Goal: Transaction & Acquisition: Purchase product/service

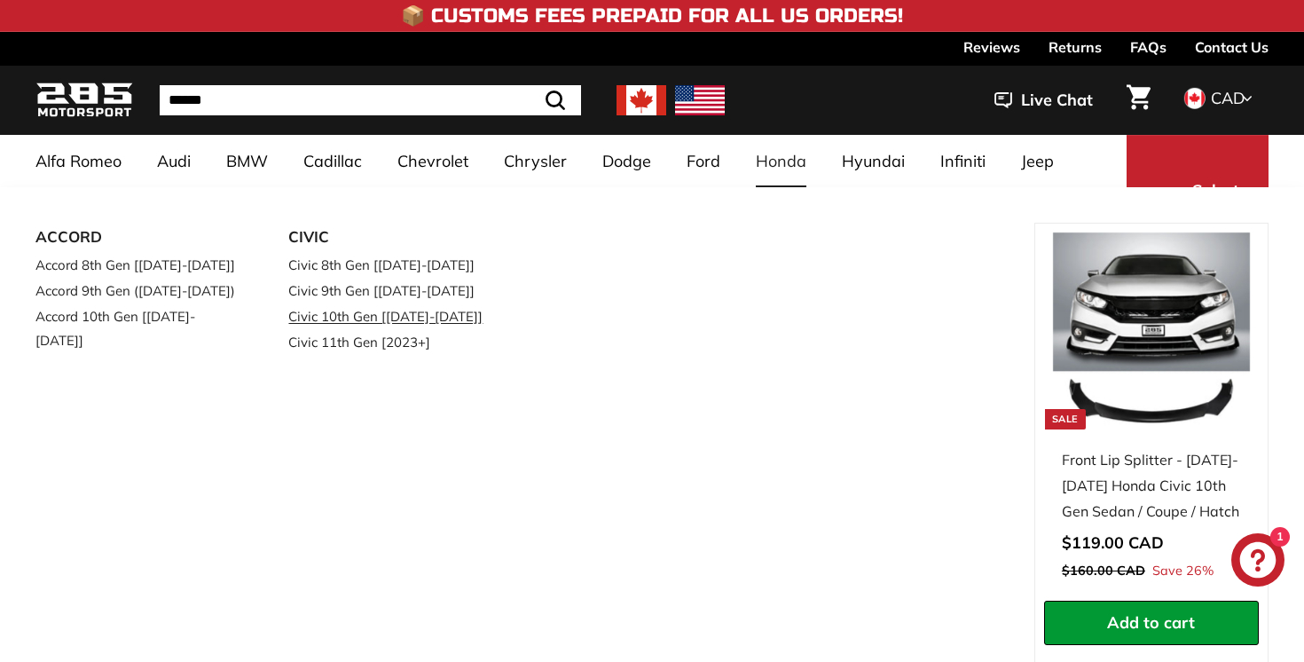
click at [452, 313] on link "Civic 10th Gen [[DATE]-[DATE]]" at bounding box center [389, 316] width 203 height 26
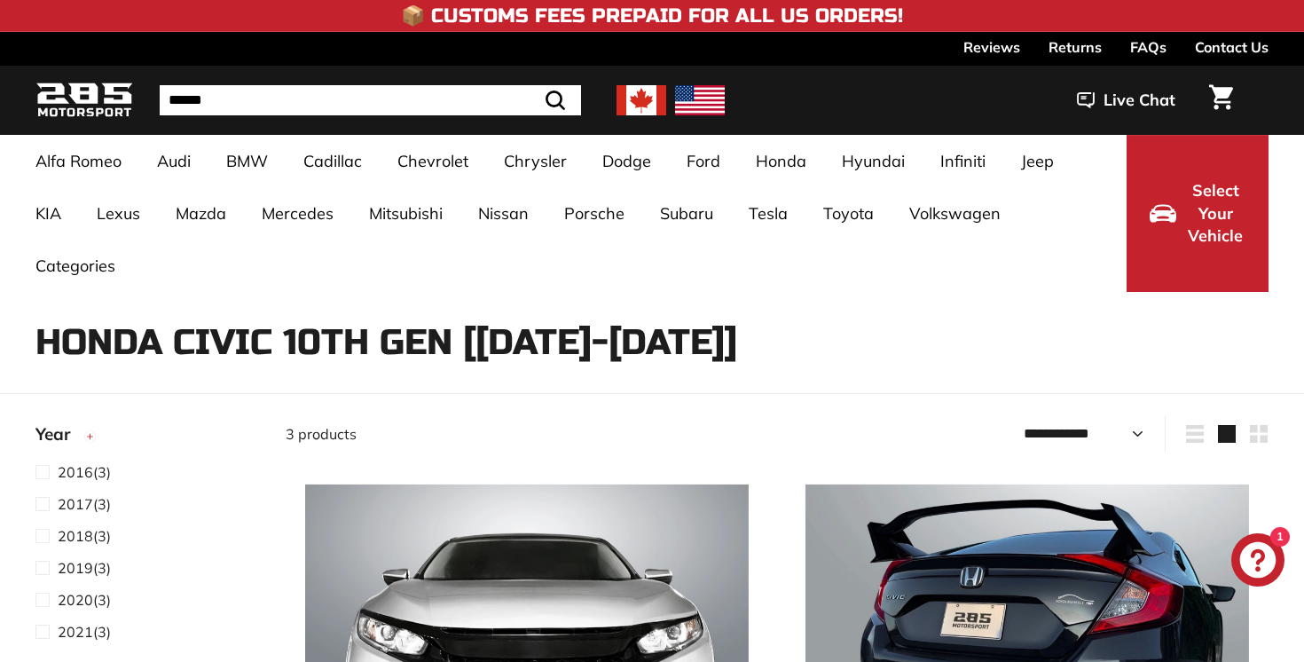
select select "**********"
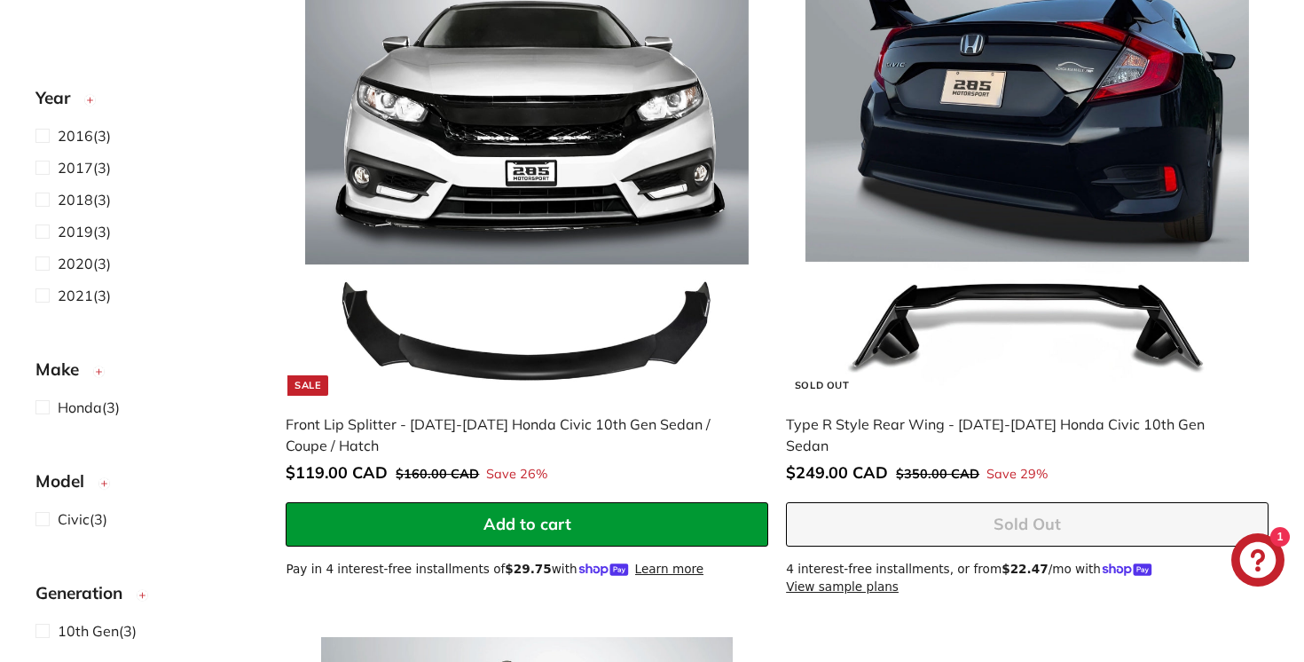
scroll to position [479, 0]
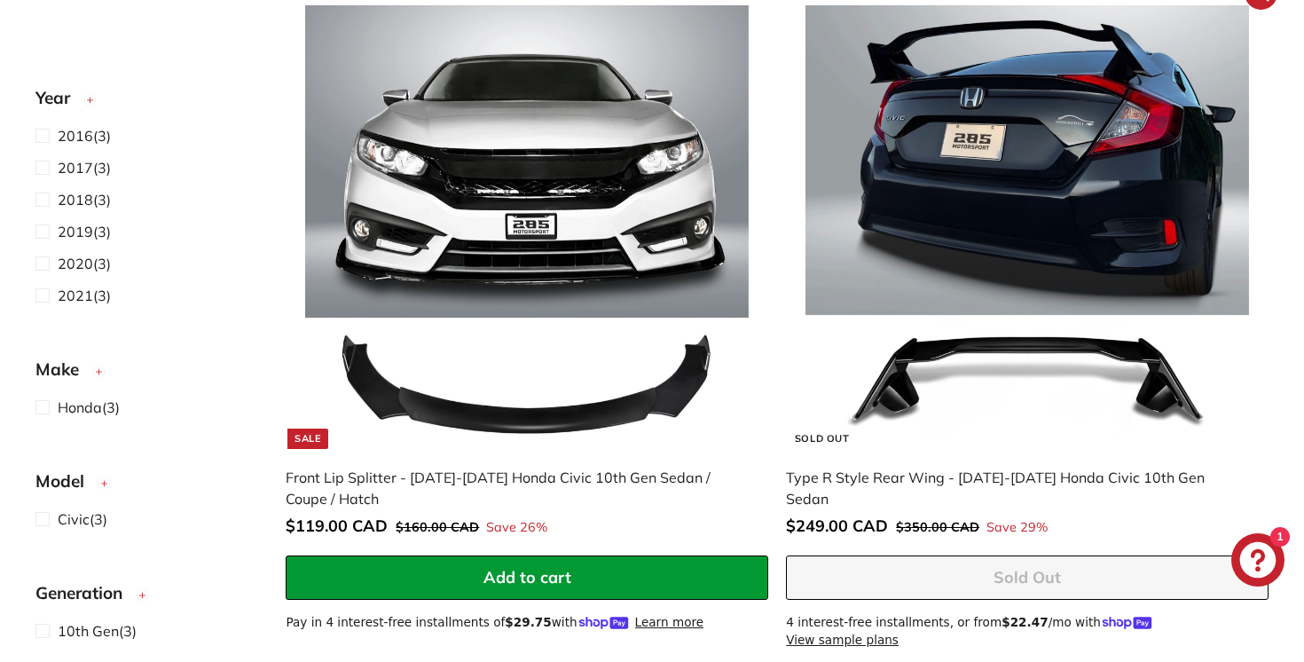
click at [1033, 200] on img at bounding box center [1027, 227] width 444 height 444
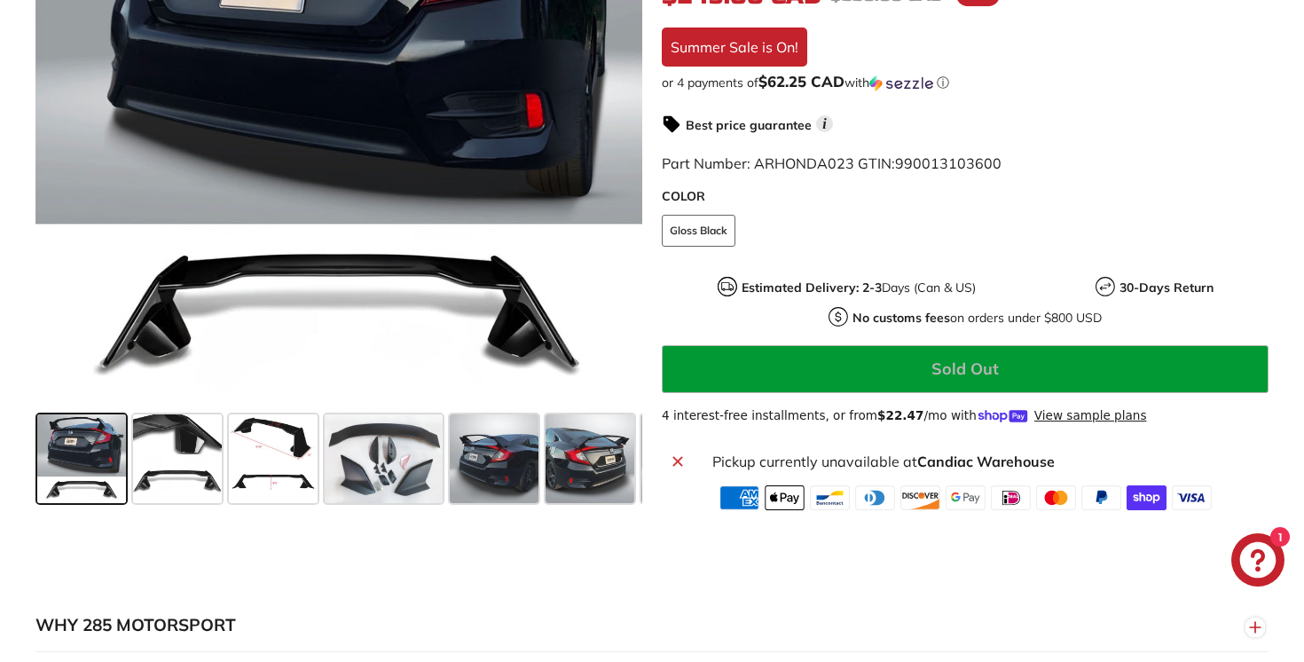
scroll to position [566, 0]
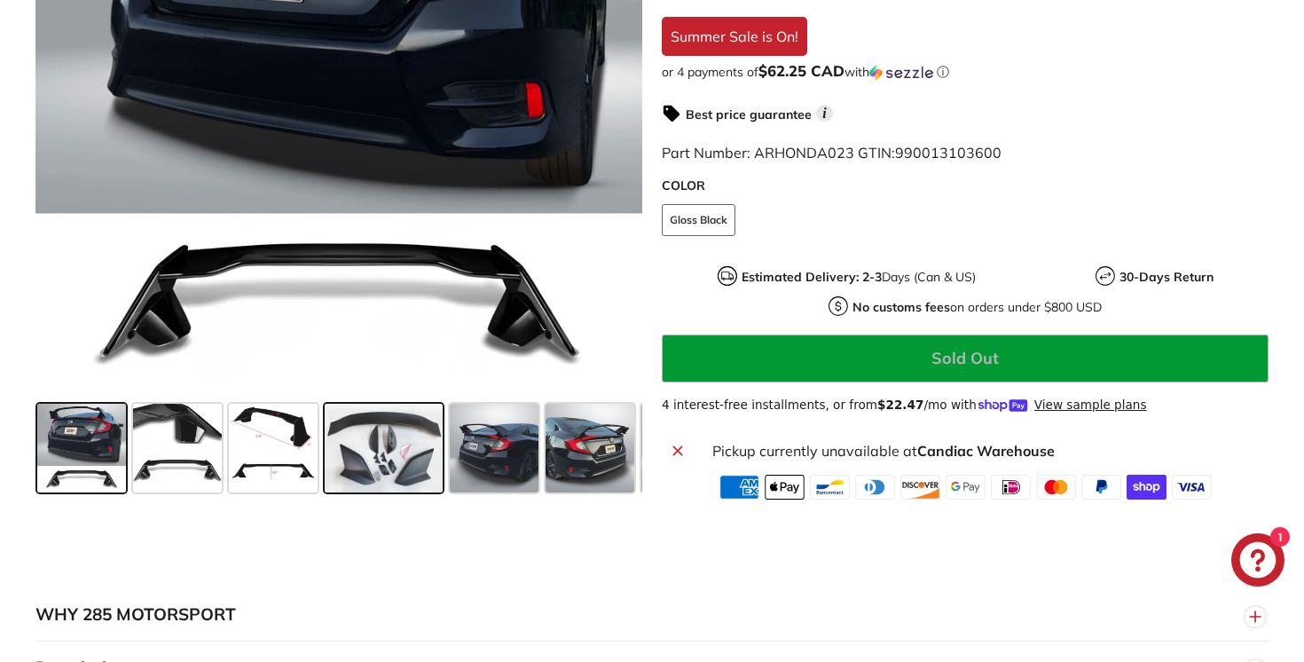
click at [358, 476] on span at bounding box center [384, 448] width 118 height 89
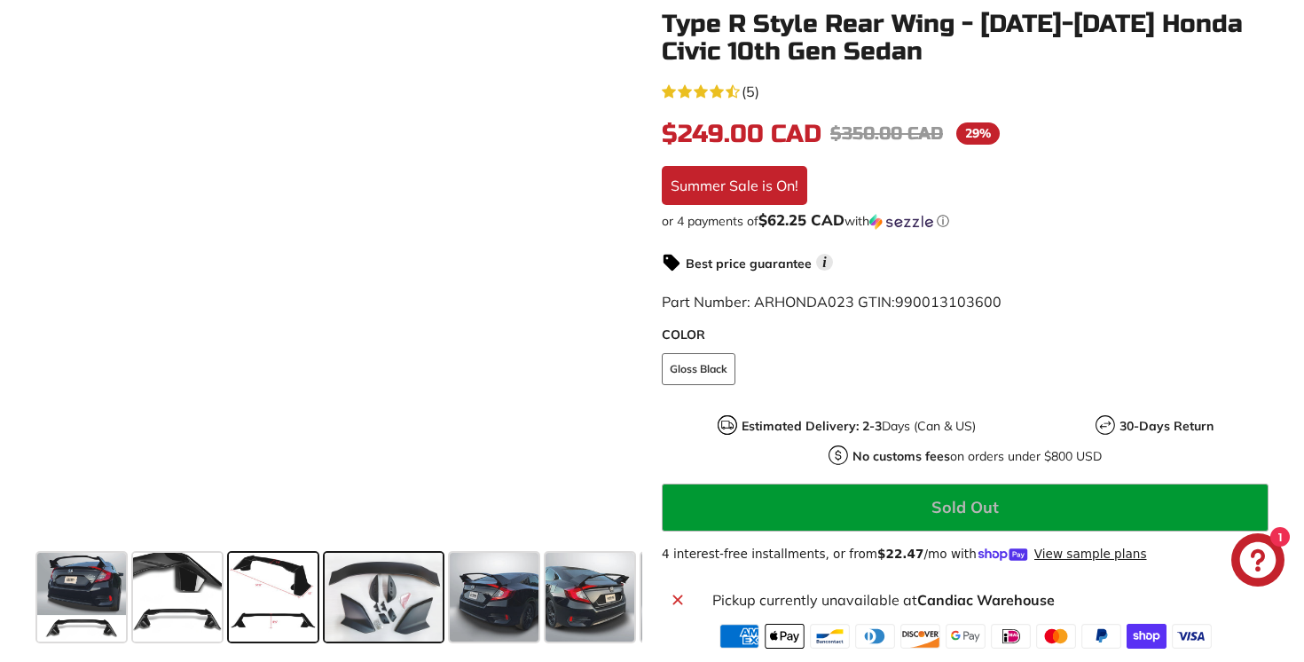
scroll to position [415, 0]
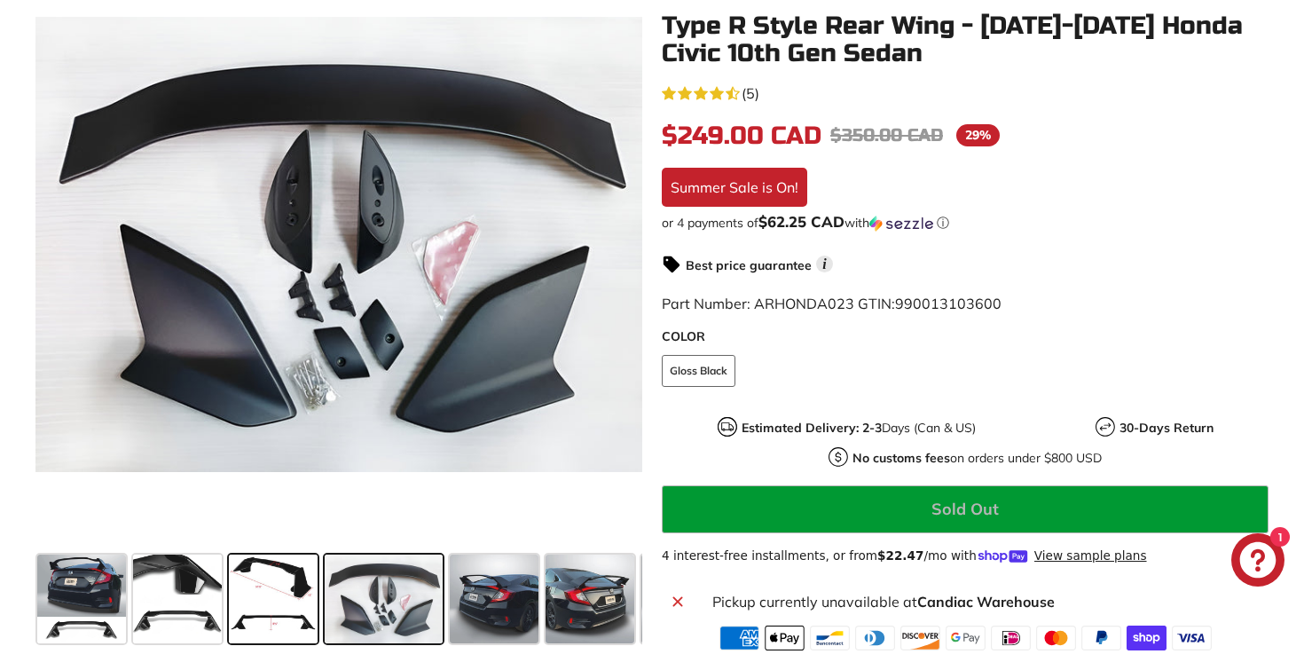
click at [275, 596] on span at bounding box center [273, 598] width 89 height 89
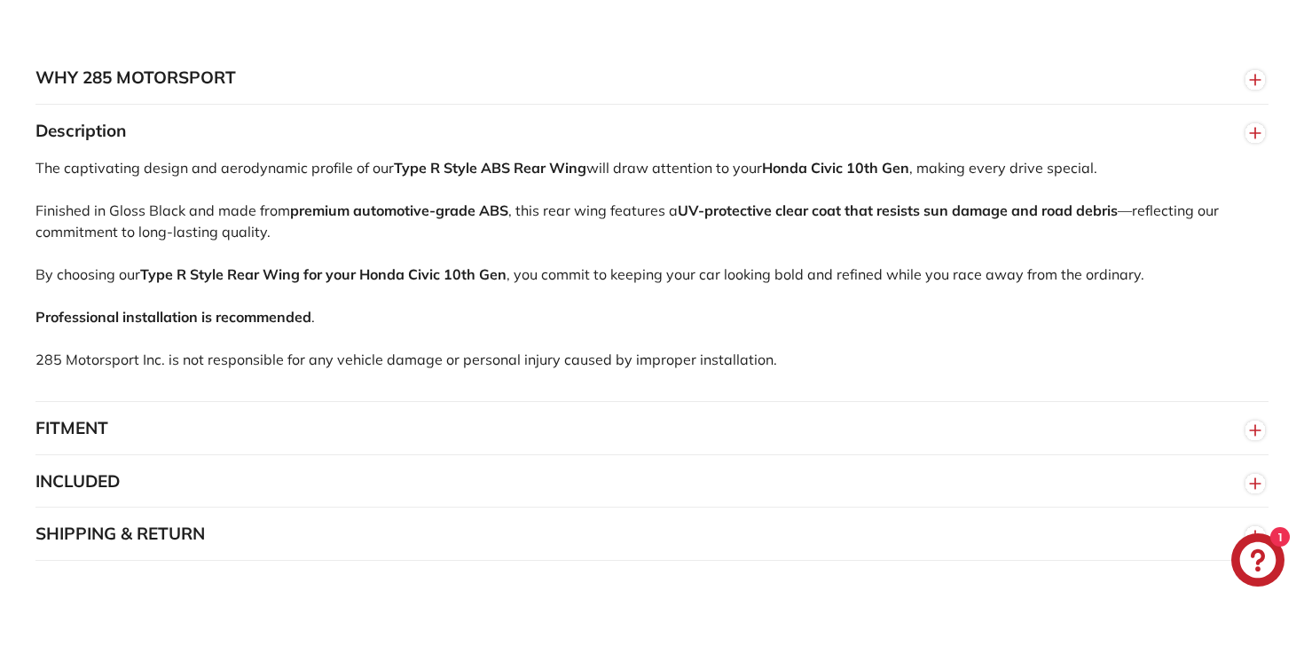
scroll to position [1107, 0]
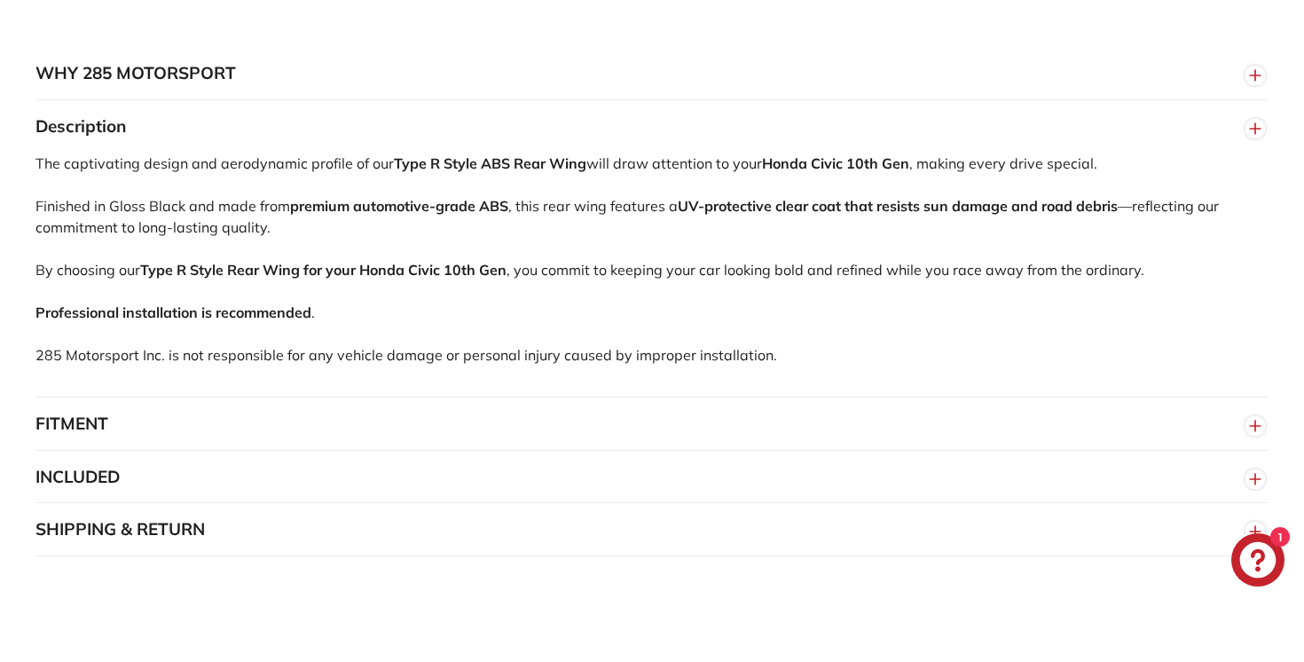
click at [252, 436] on button "FITMENT" at bounding box center [651, 423] width 1233 height 53
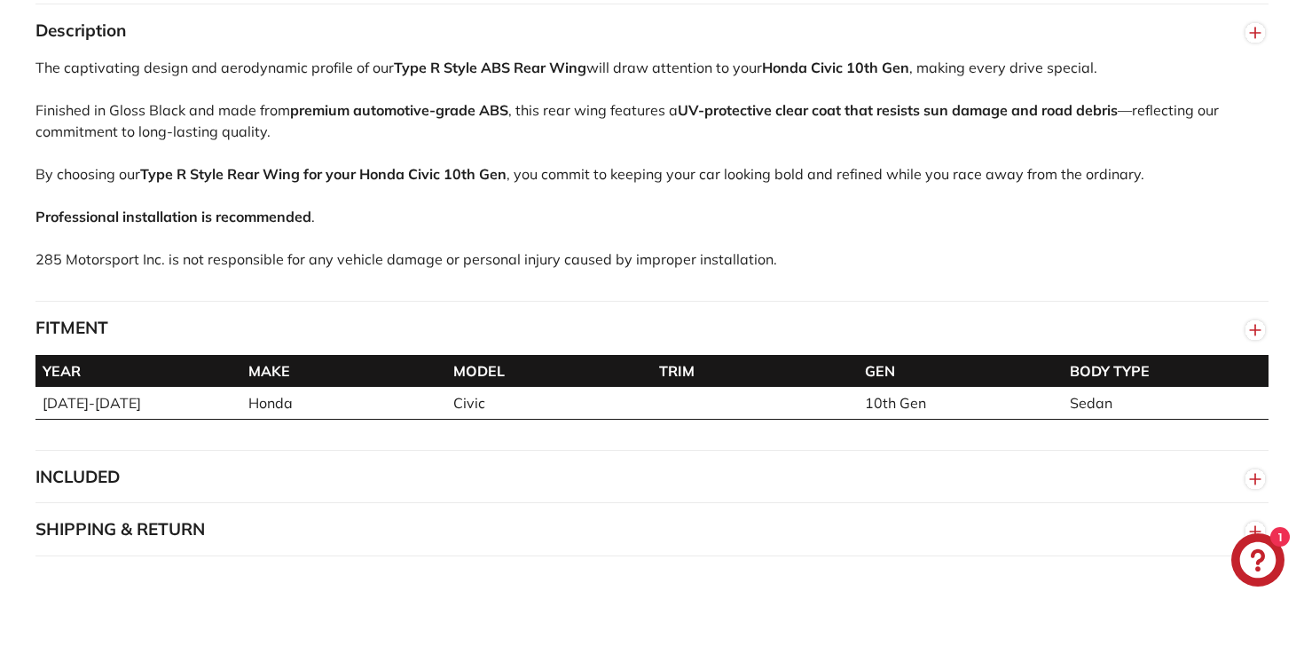
scroll to position [1247, 0]
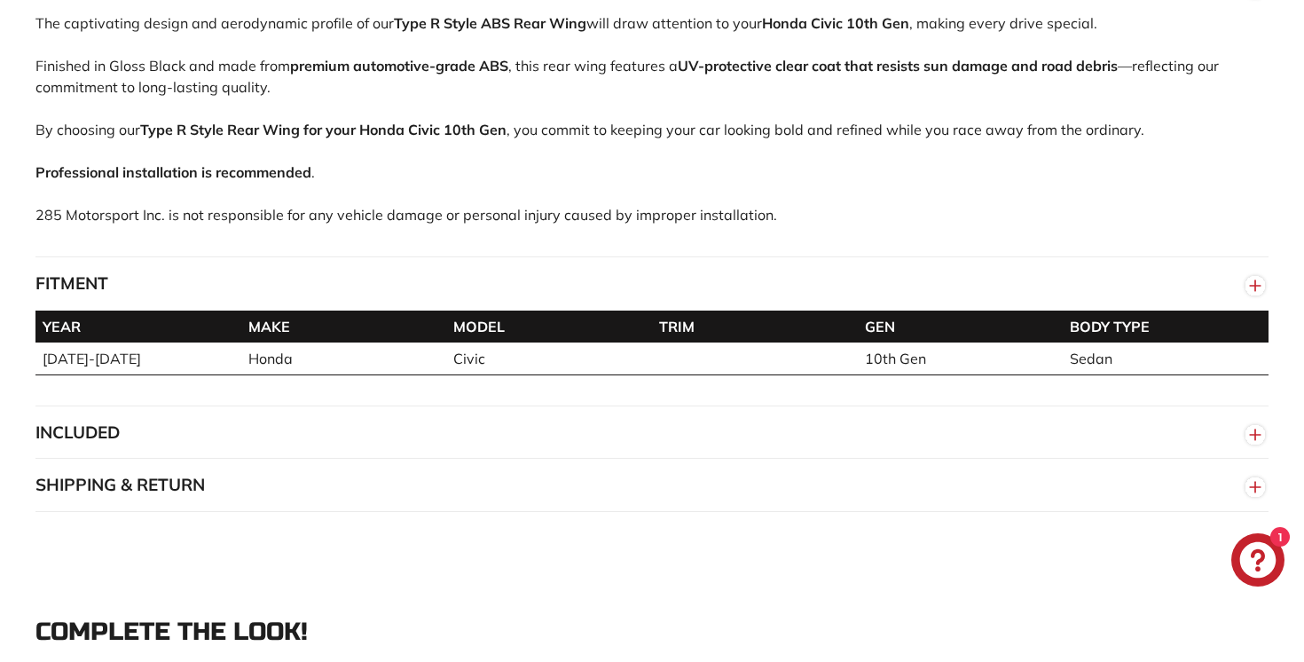
click at [234, 440] on button "INCLUDED" at bounding box center [651, 432] width 1233 height 53
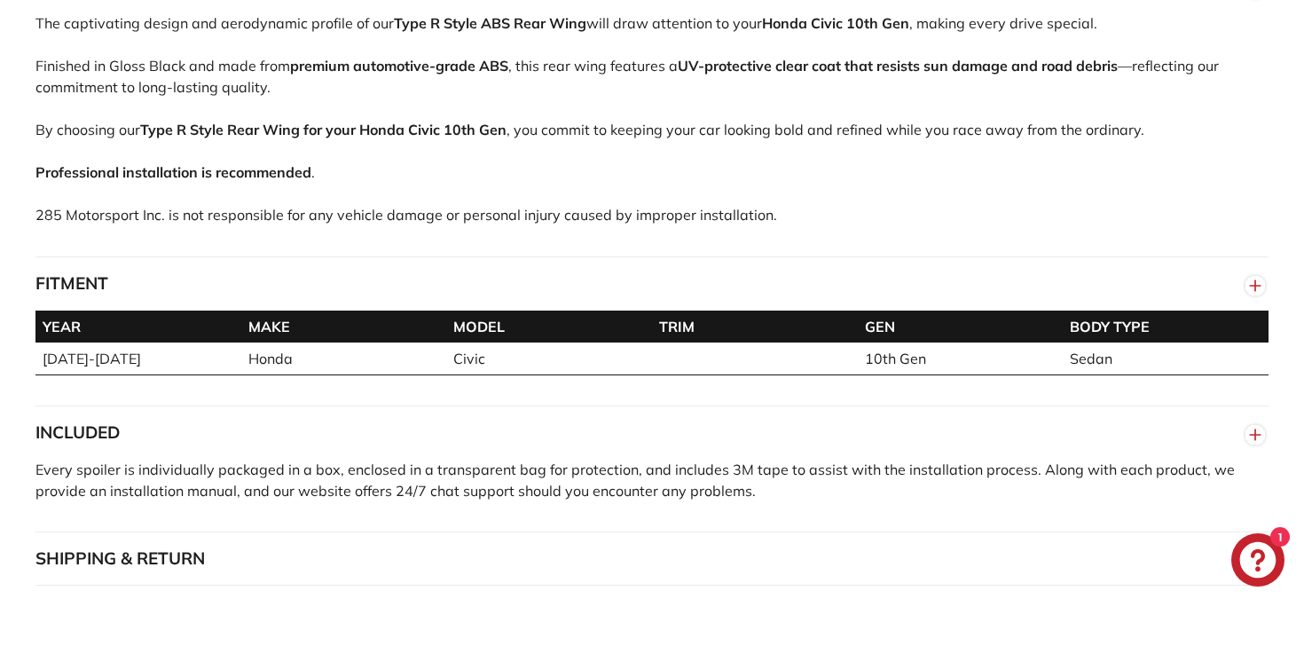
click at [389, 548] on button "SHIPPING & RETURN" at bounding box center [651, 558] width 1233 height 53
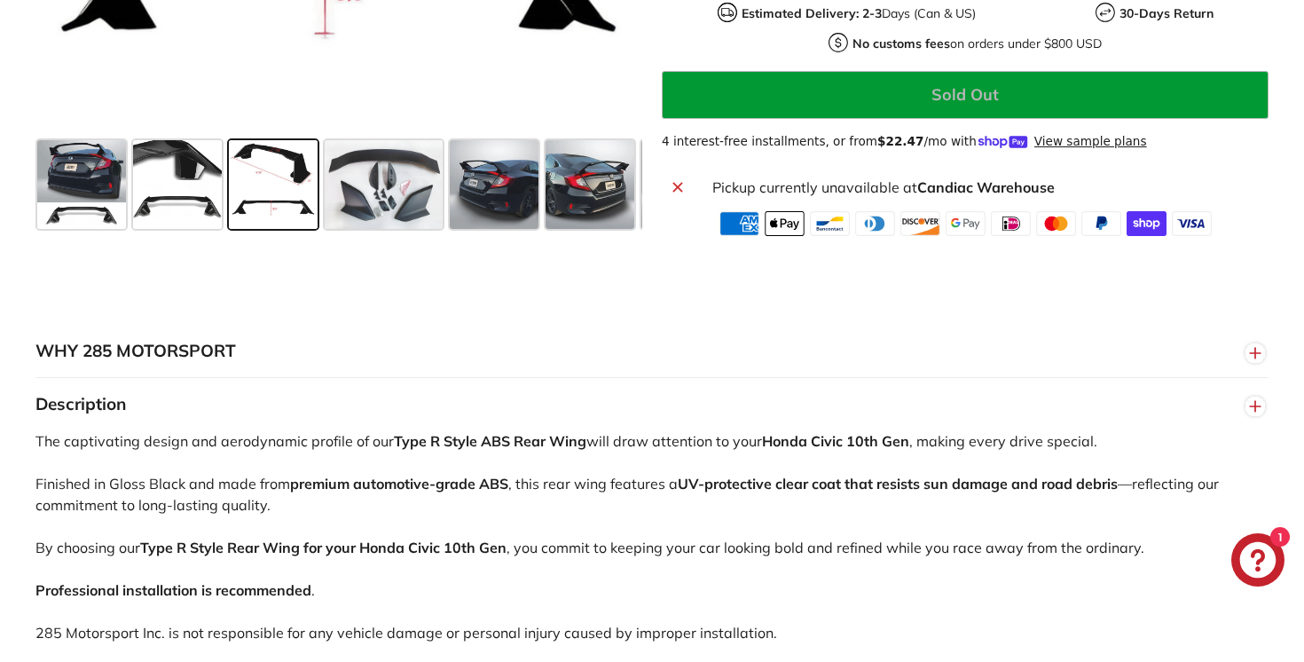
scroll to position [836, 0]
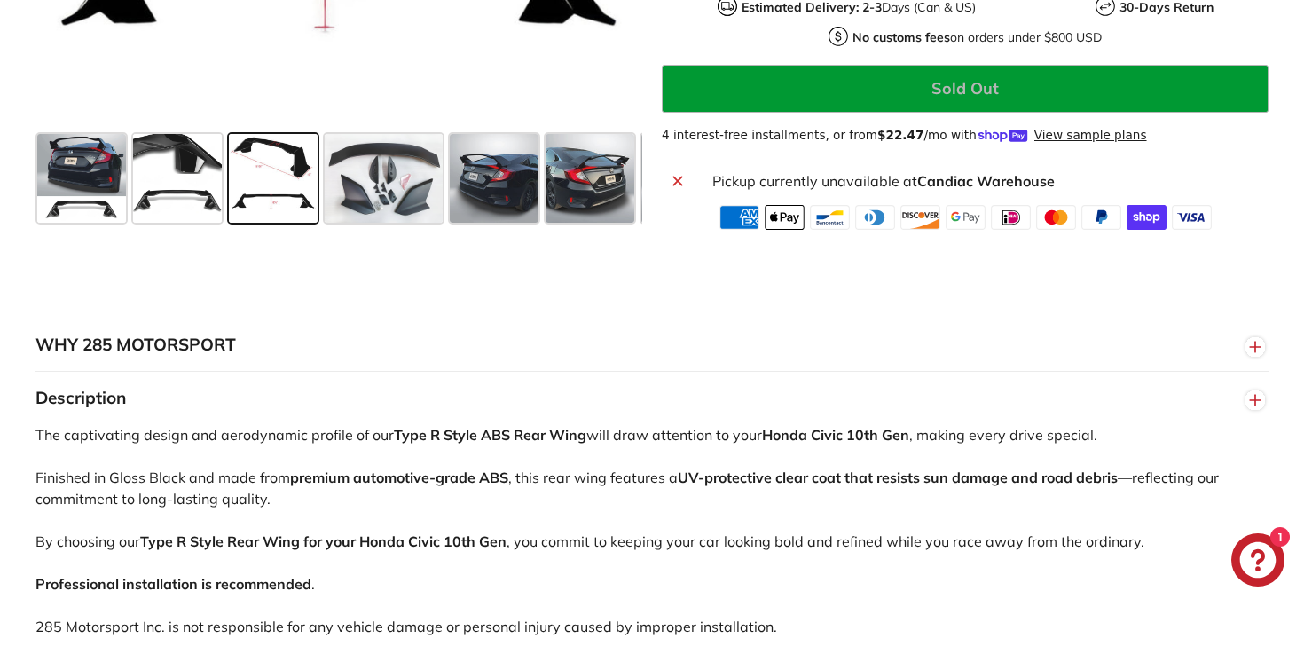
drag, startPoint x: 389, startPoint y: 435, endPoint x: 591, endPoint y: 435, distance: 201.4
click at [591, 435] on div "The captivating design and aerodynamic profile of our Type R Style ABS Rear Win…" at bounding box center [651, 546] width 1233 height 244
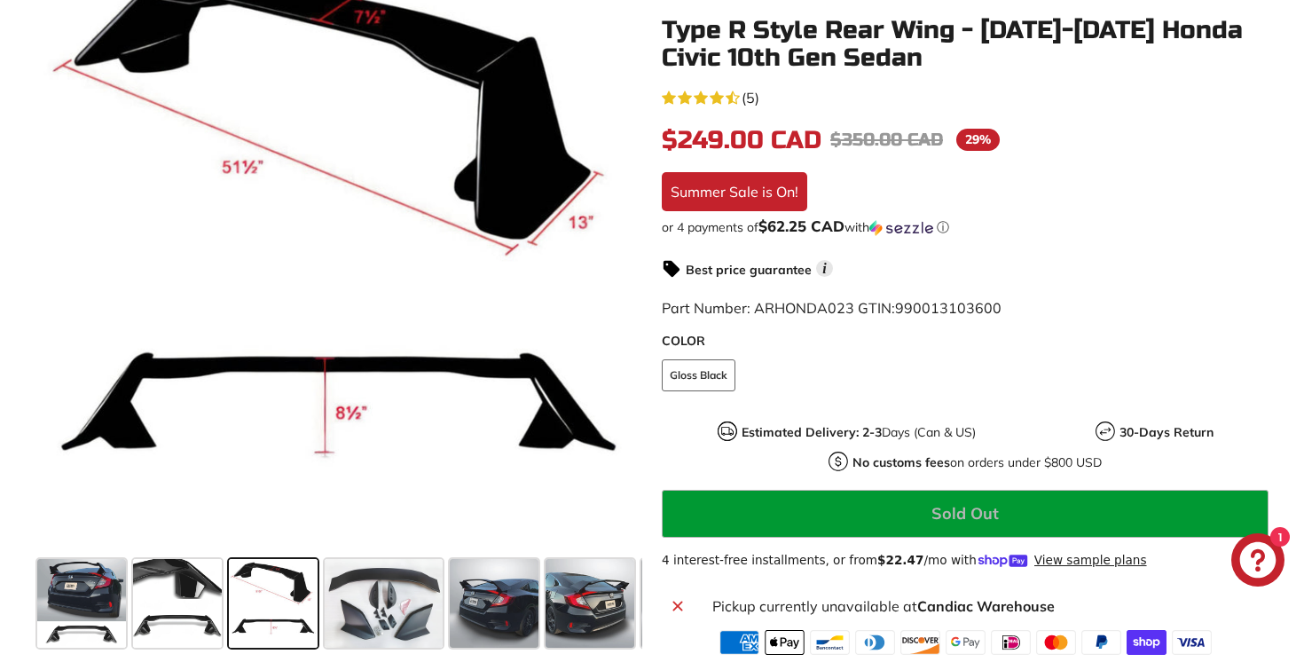
scroll to position [414, 0]
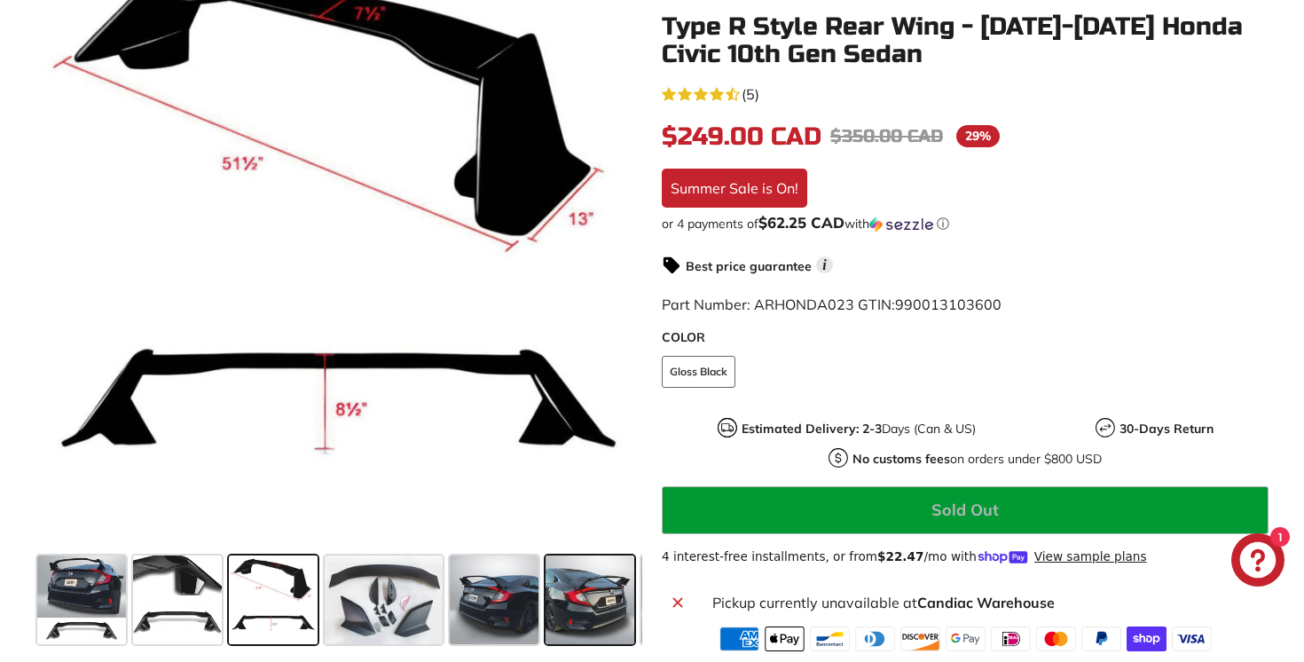
click at [576, 593] on span at bounding box center [590, 599] width 89 height 89
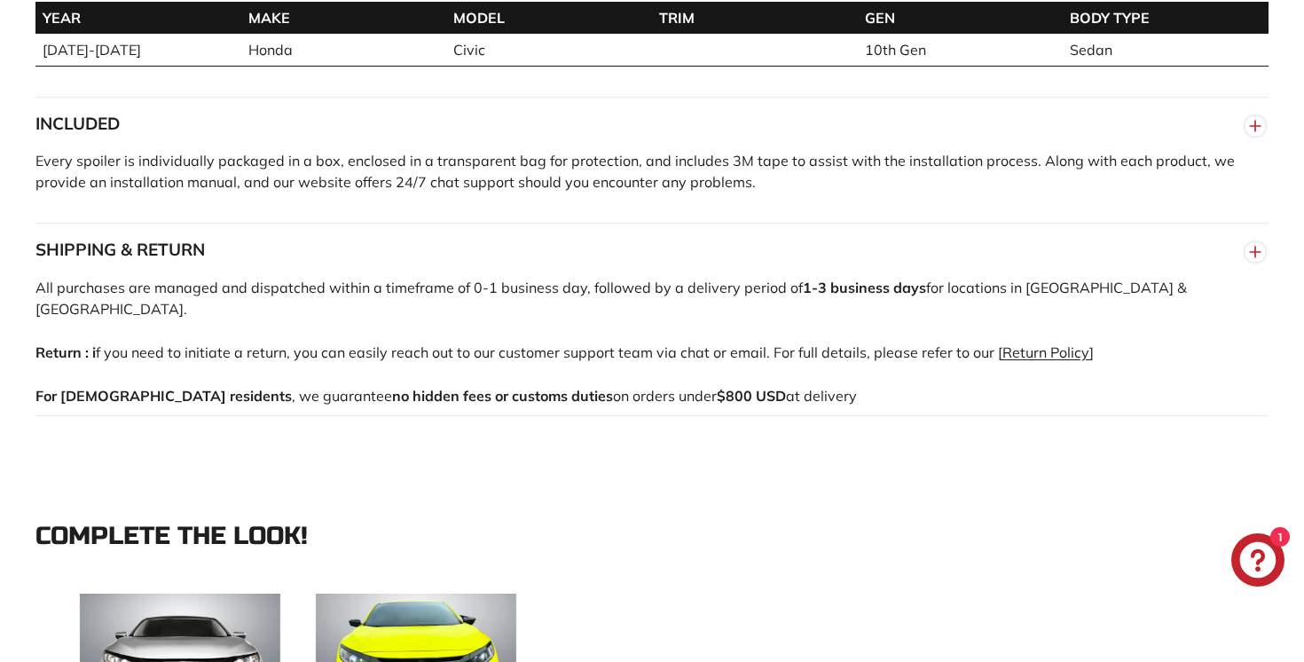
scroll to position [1550, 0]
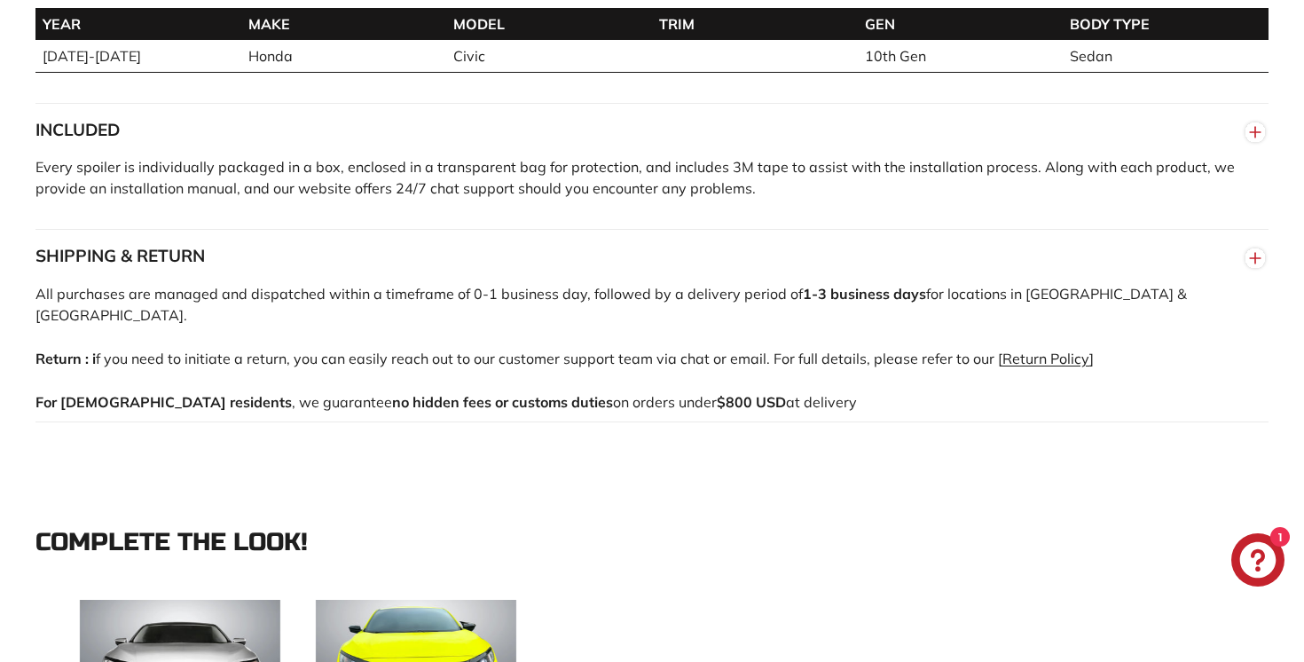
click at [1010, 350] on link "Return Policy" at bounding box center [1045, 359] width 87 height 18
